Goal: Find specific page/section: Find specific page/section

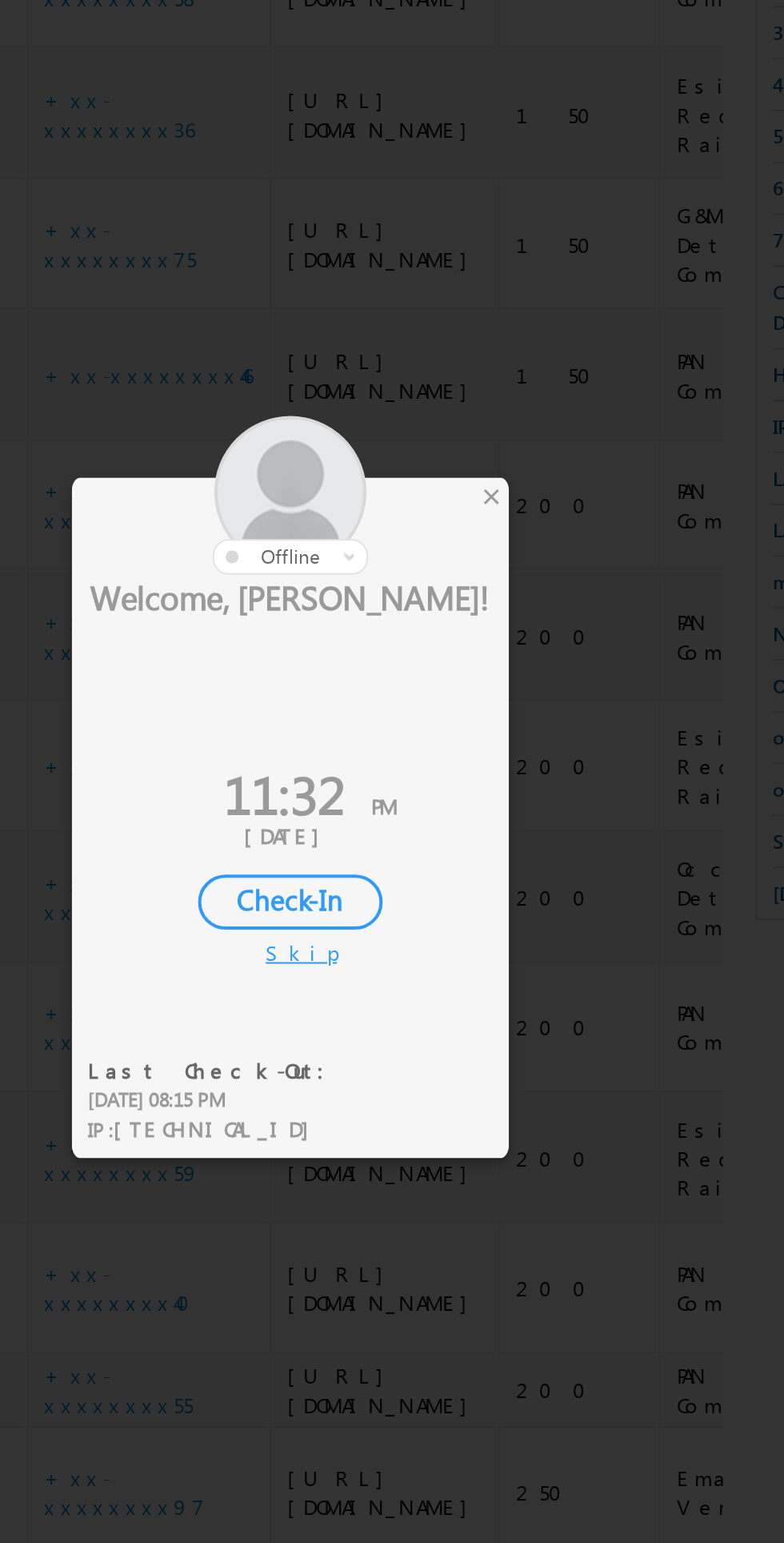
click at [463, 660] on div "×" at bounding box center [463, 657] width 17 height 18
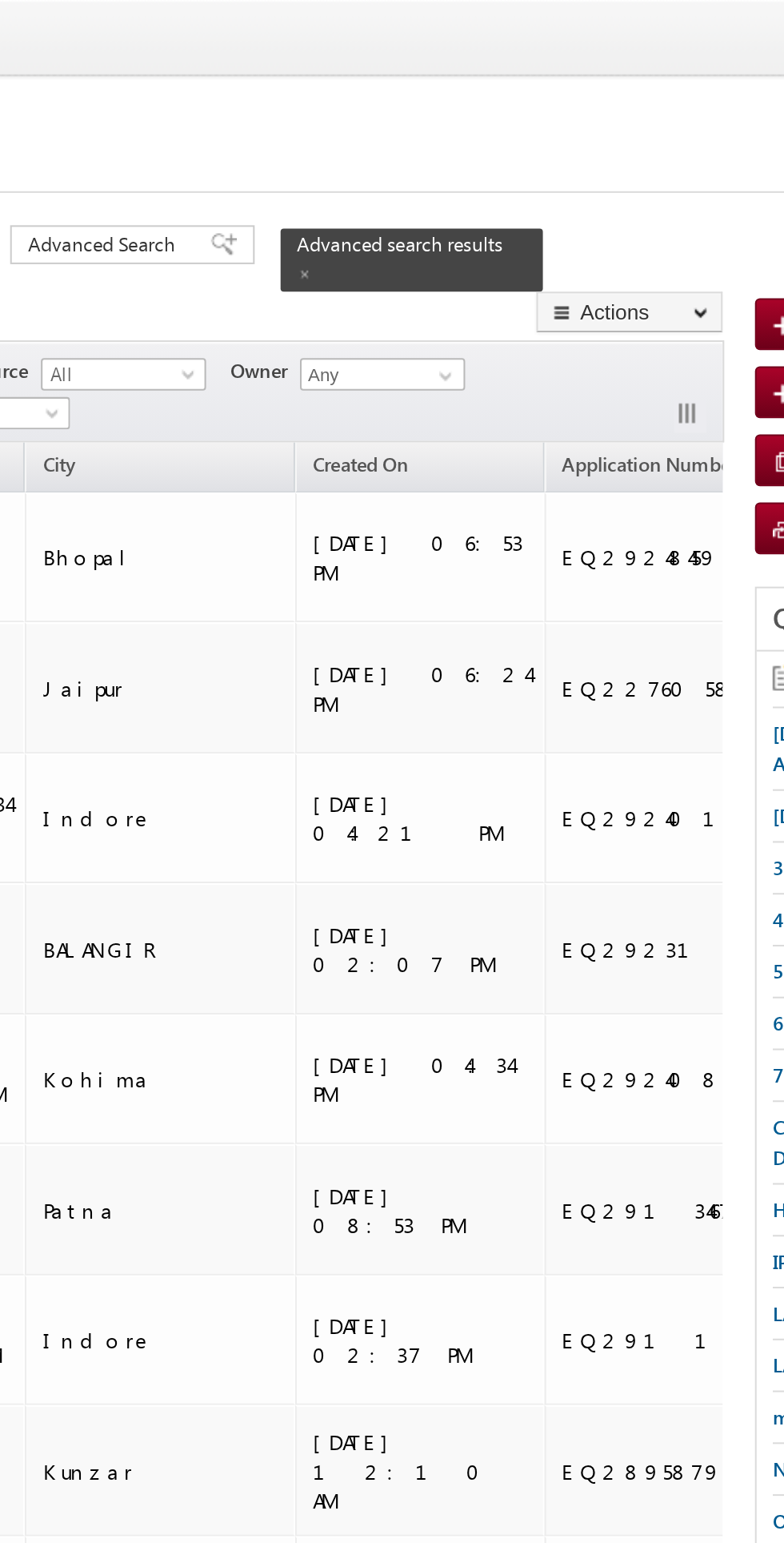
scroll to position [0, 1872]
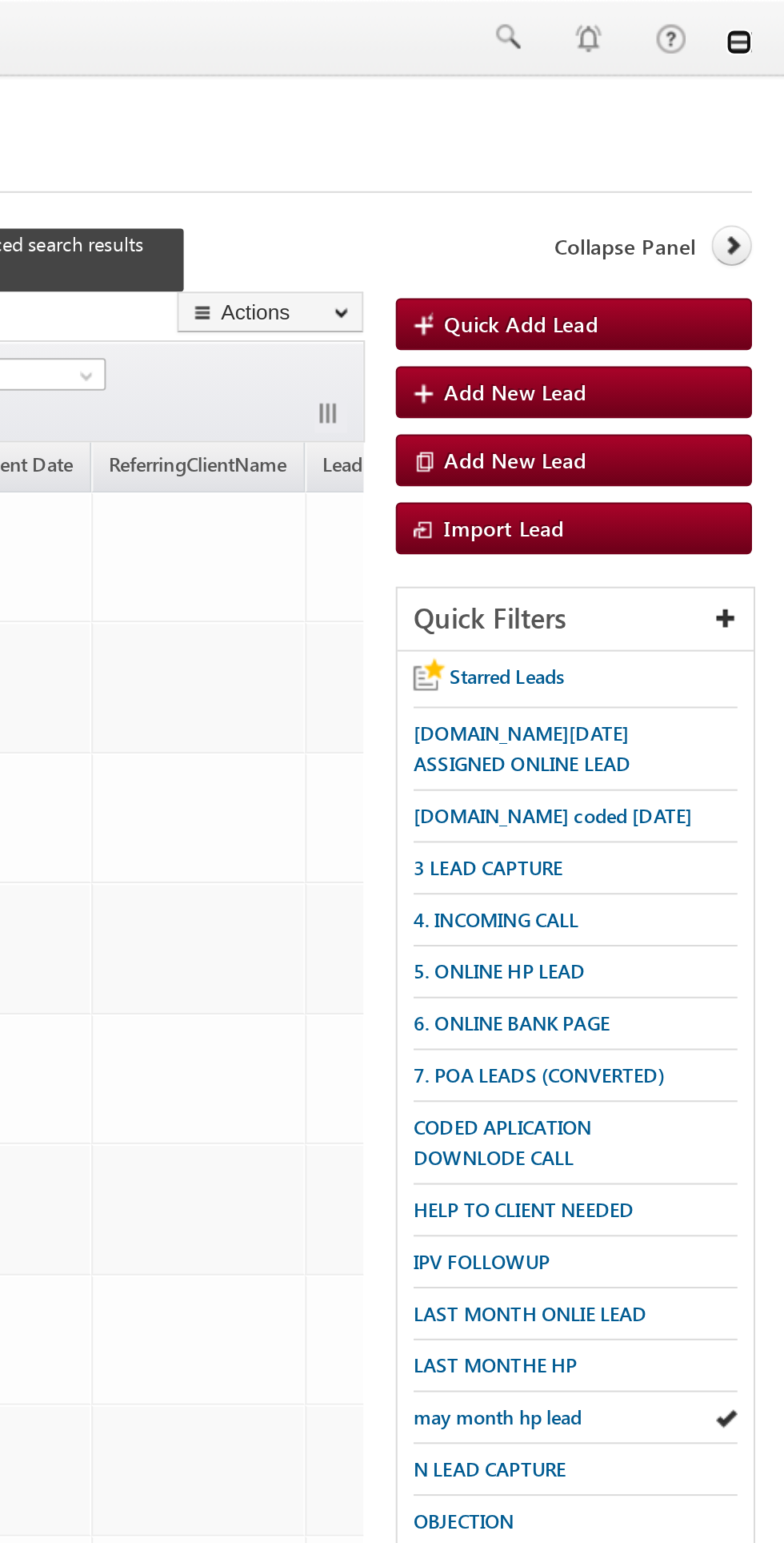
click at [762, 25] on link at bounding box center [762, 21] width 13 height 13
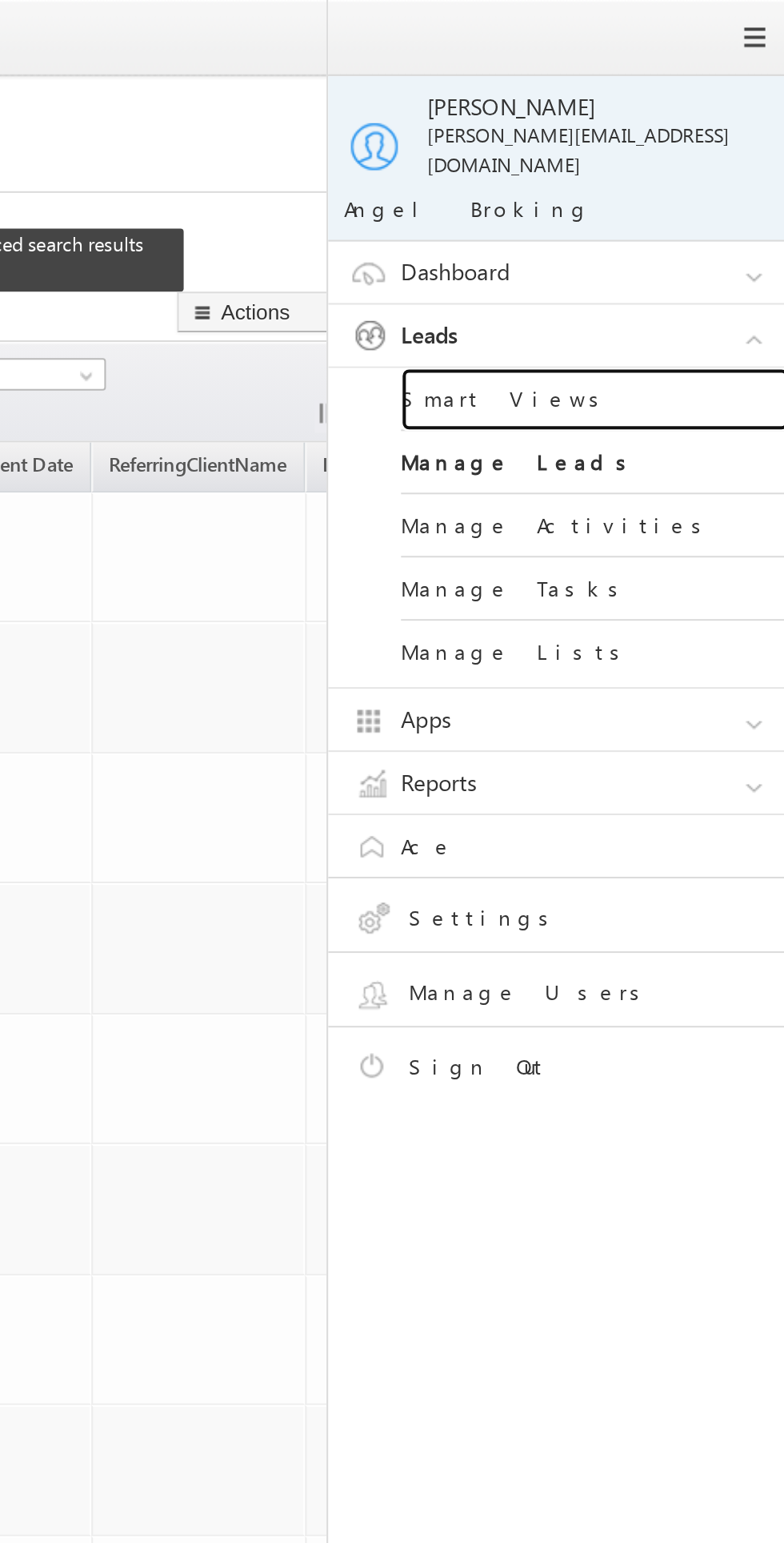
click at [645, 181] on link "Smart Views" at bounding box center [691, 197] width 192 height 31
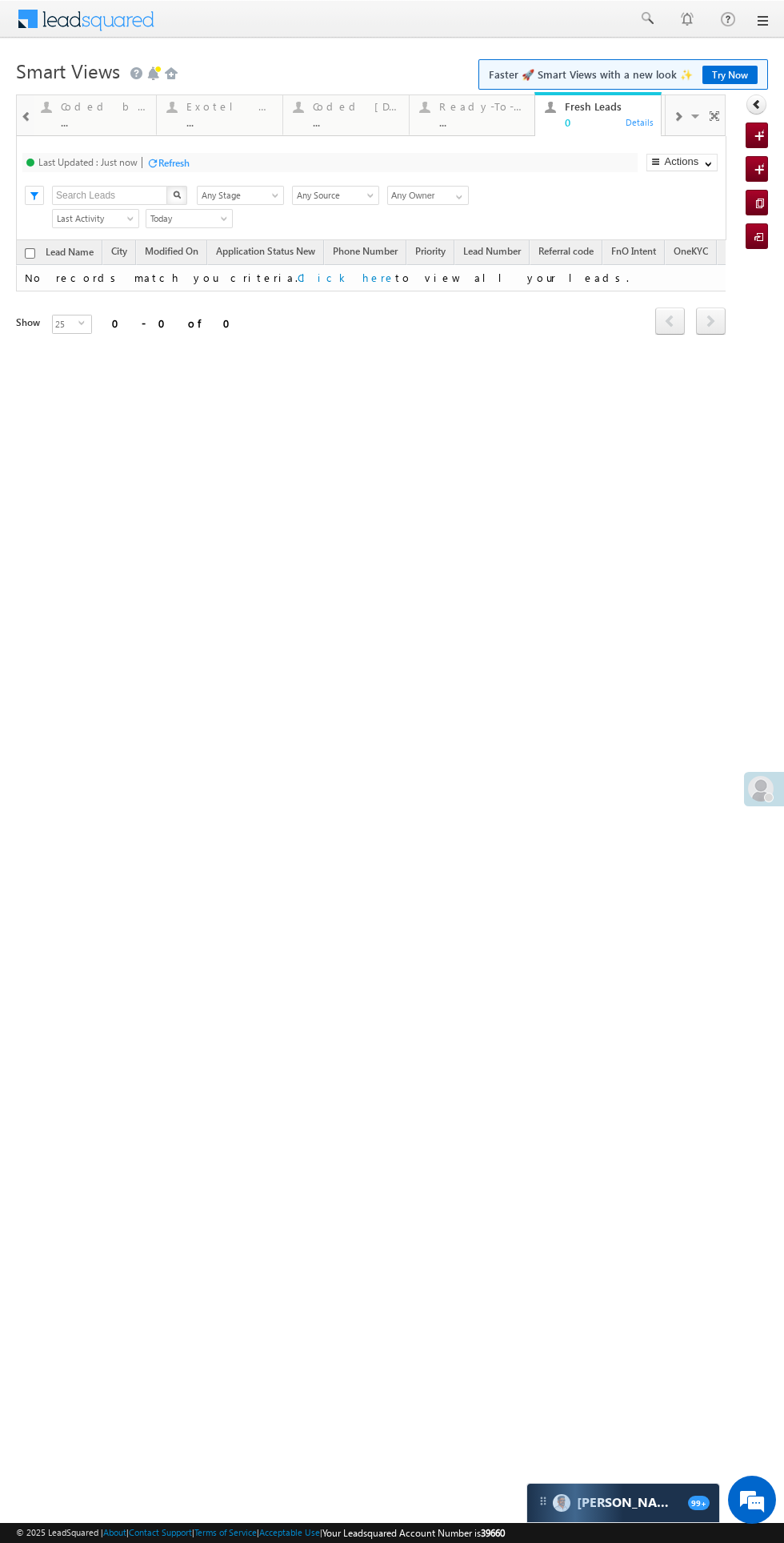
click at [354, 105] on div "Coded [DATE]" at bounding box center [356, 106] width 86 height 13
